Goal: Information Seeking & Learning: Learn about a topic

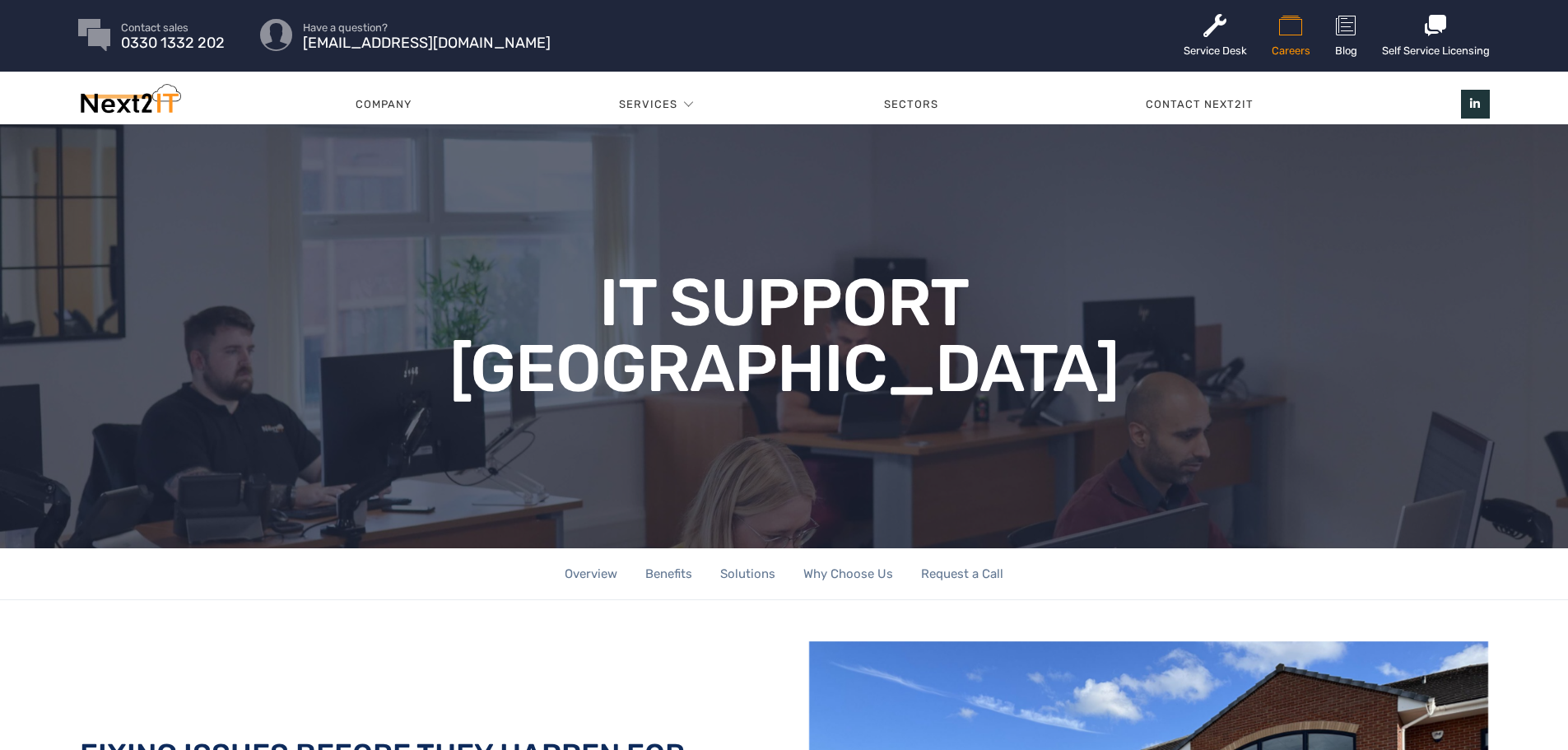
click at [1297, 44] on link "Careers" at bounding box center [1290, 35] width 39 height 72
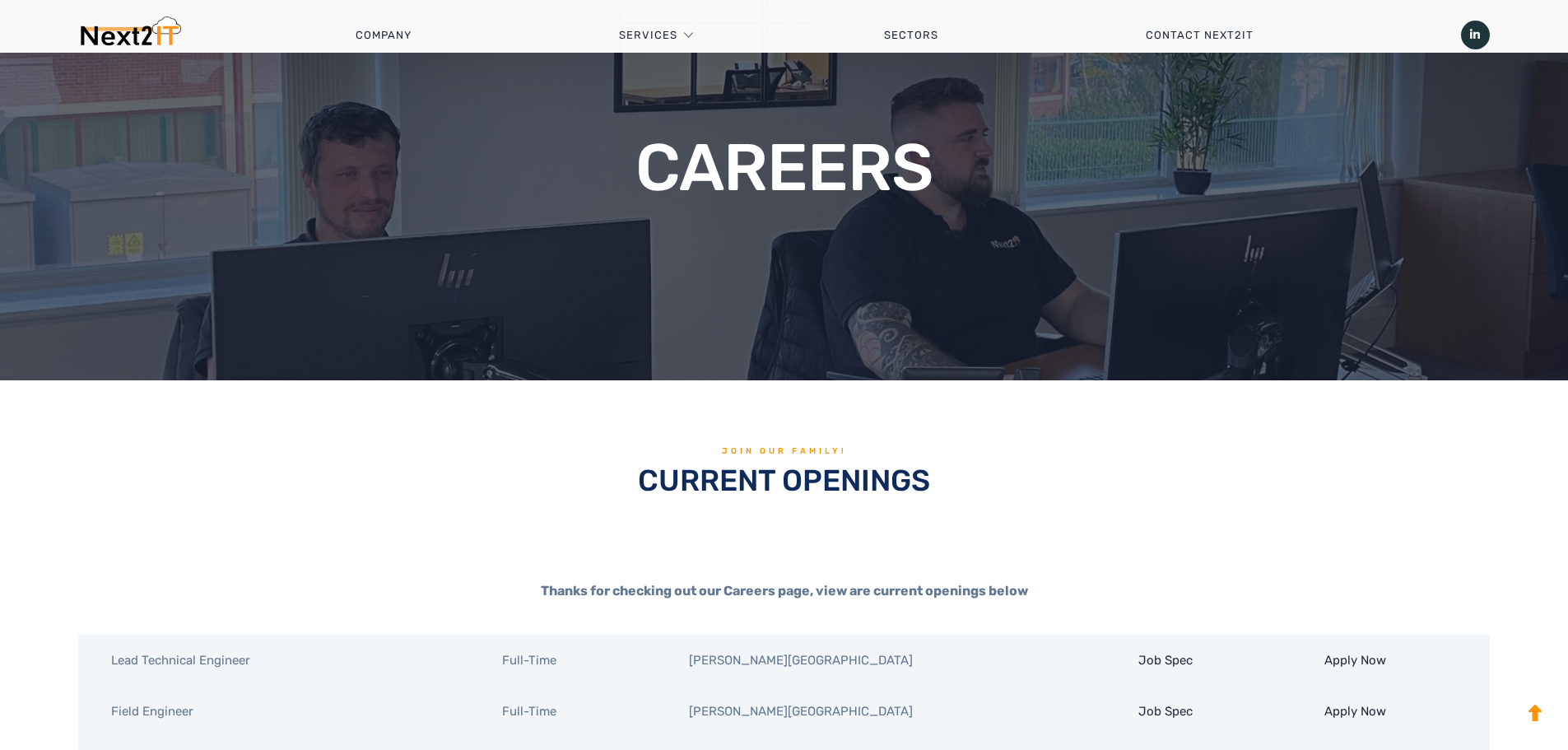
scroll to position [411, 0]
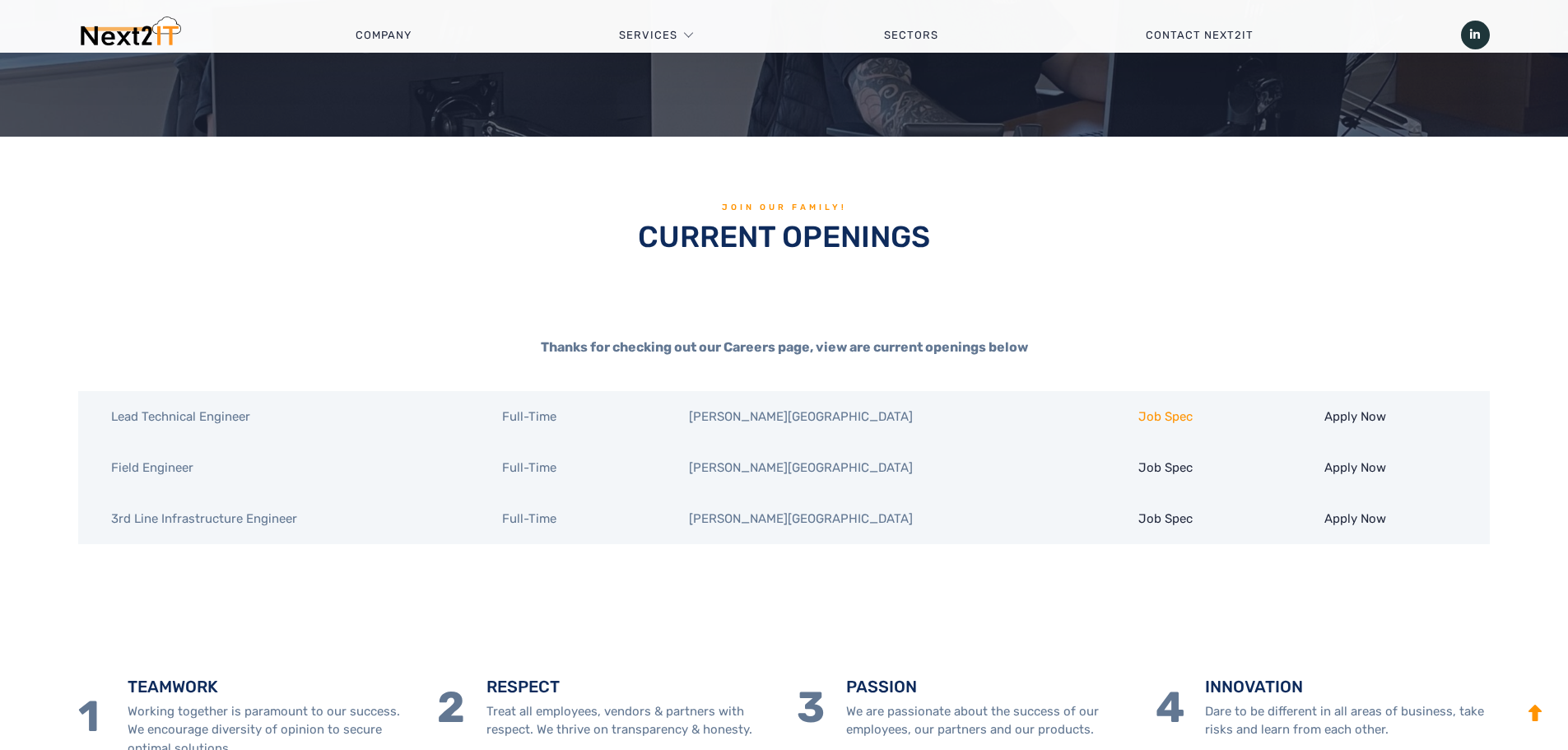
click at [1139, 411] on link "Job Spec" at bounding box center [1165, 416] width 54 height 15
click at [1139, 468] on link "Job Spec" at bounding box center [1165, 467] width 54 height 15
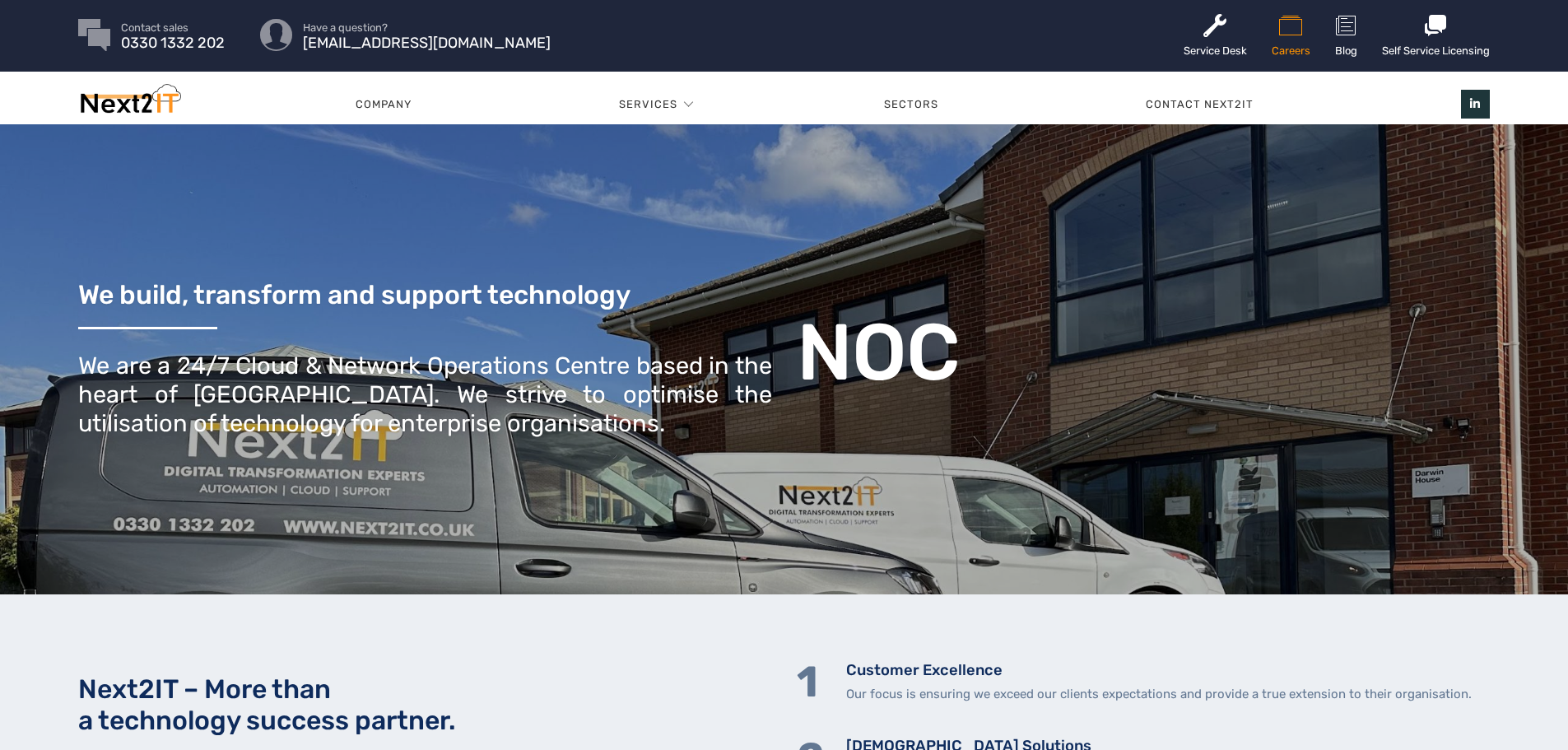
click at [1296, 28] on icon at bounding box center [1290, 25] width 39 height 27
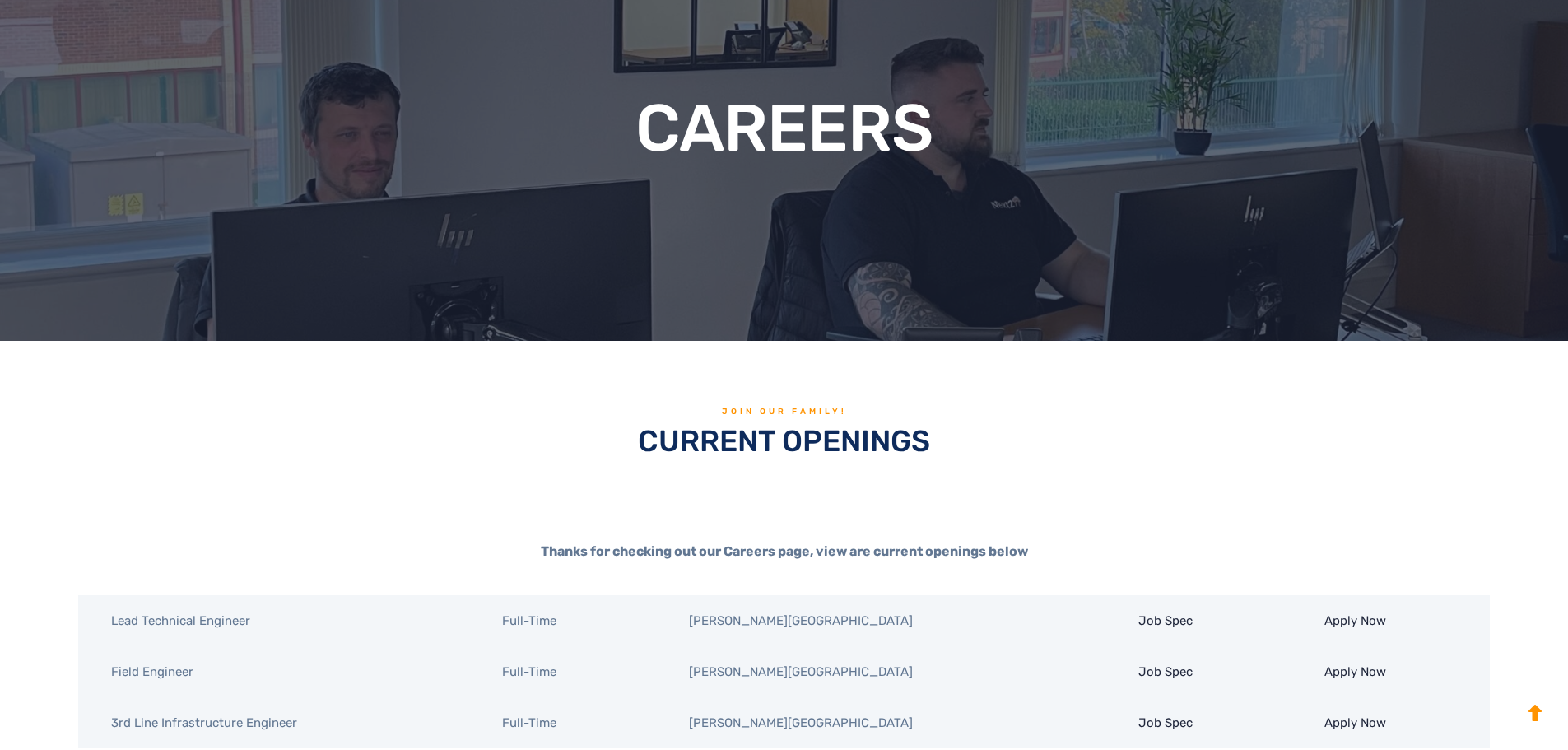
scroll to position [411, 0]
